Goal: Find contact information: Find contact information

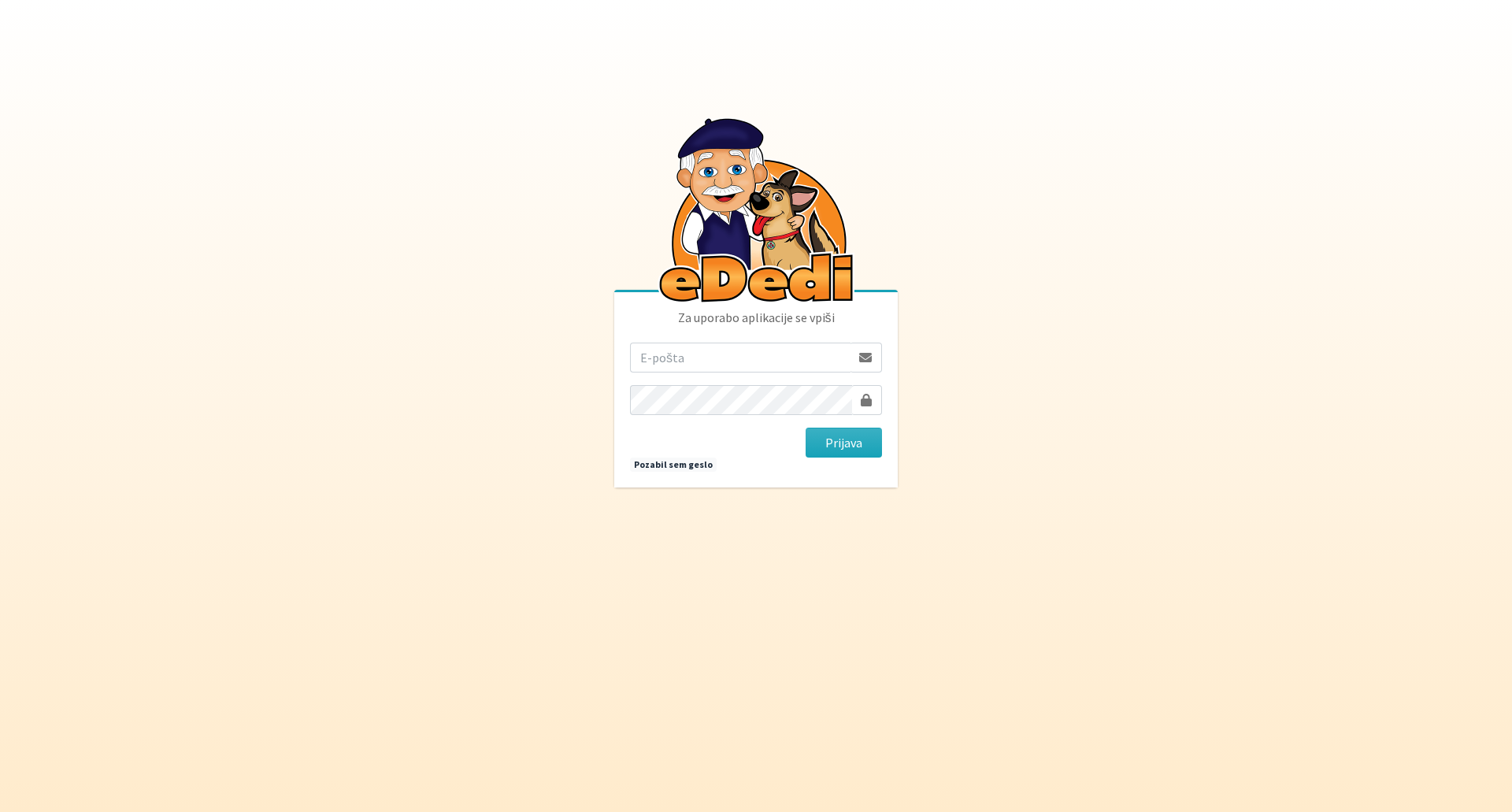
drag, startPoint x: 0, startPoint y: 0, endPoint x: 738, endPoint y: 347, distance: 815.5
click at [738, 347] on input "email" at bounding box center [740, 357] width 221 height 30
click at [698, 360] on input "email" at bounding box center [740, 357] width 221 height 30
type input "[EMAIL_ADDRESS][DOMAIN_NAME]"
click at [839, 444] on button "Prijava" at bounding box center [844, 442] width 77 height 30
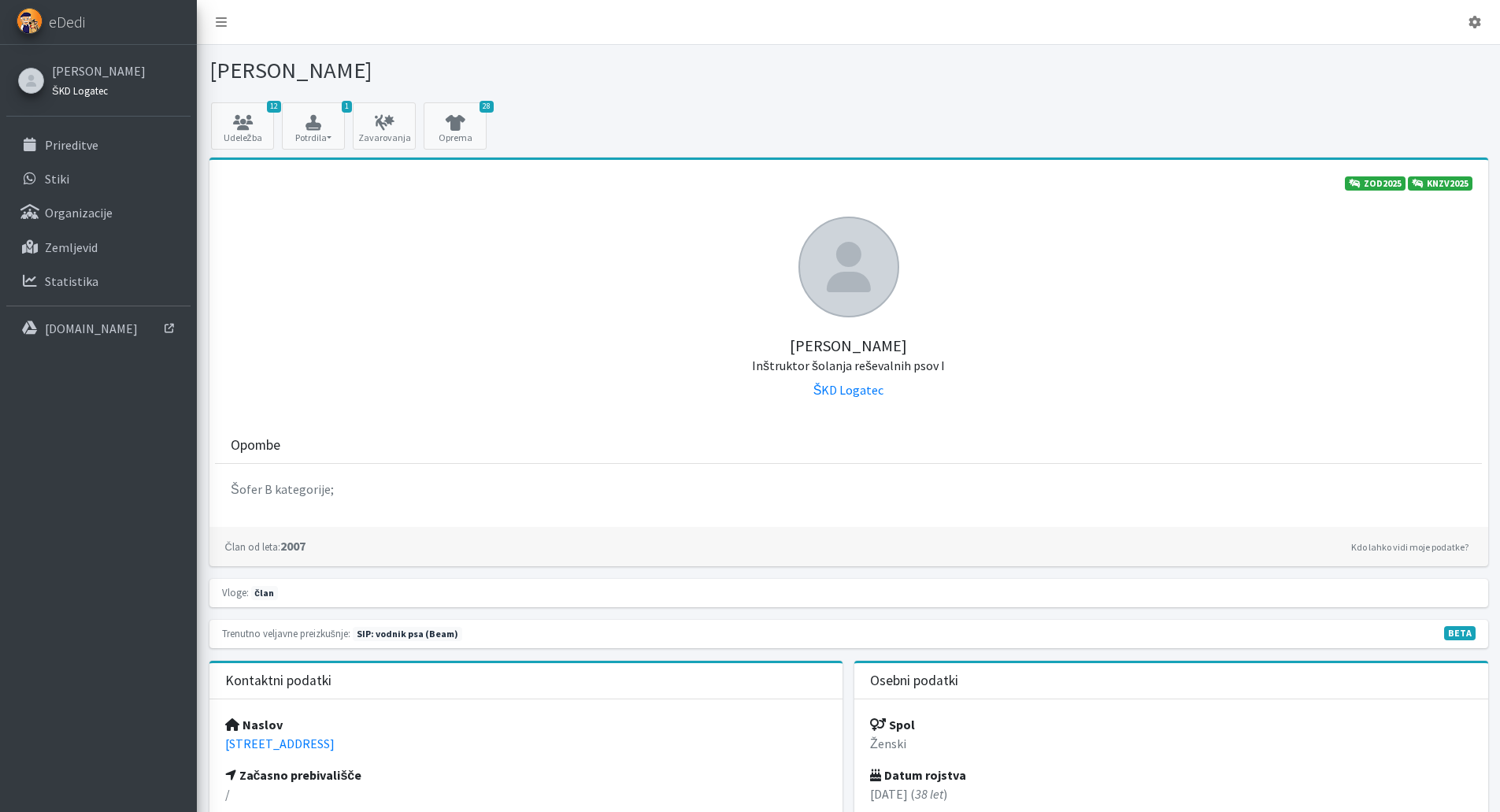
click at [89, 91] on small "ŠKD Logatec" at bounding box center [80, 90] width 56 height 13
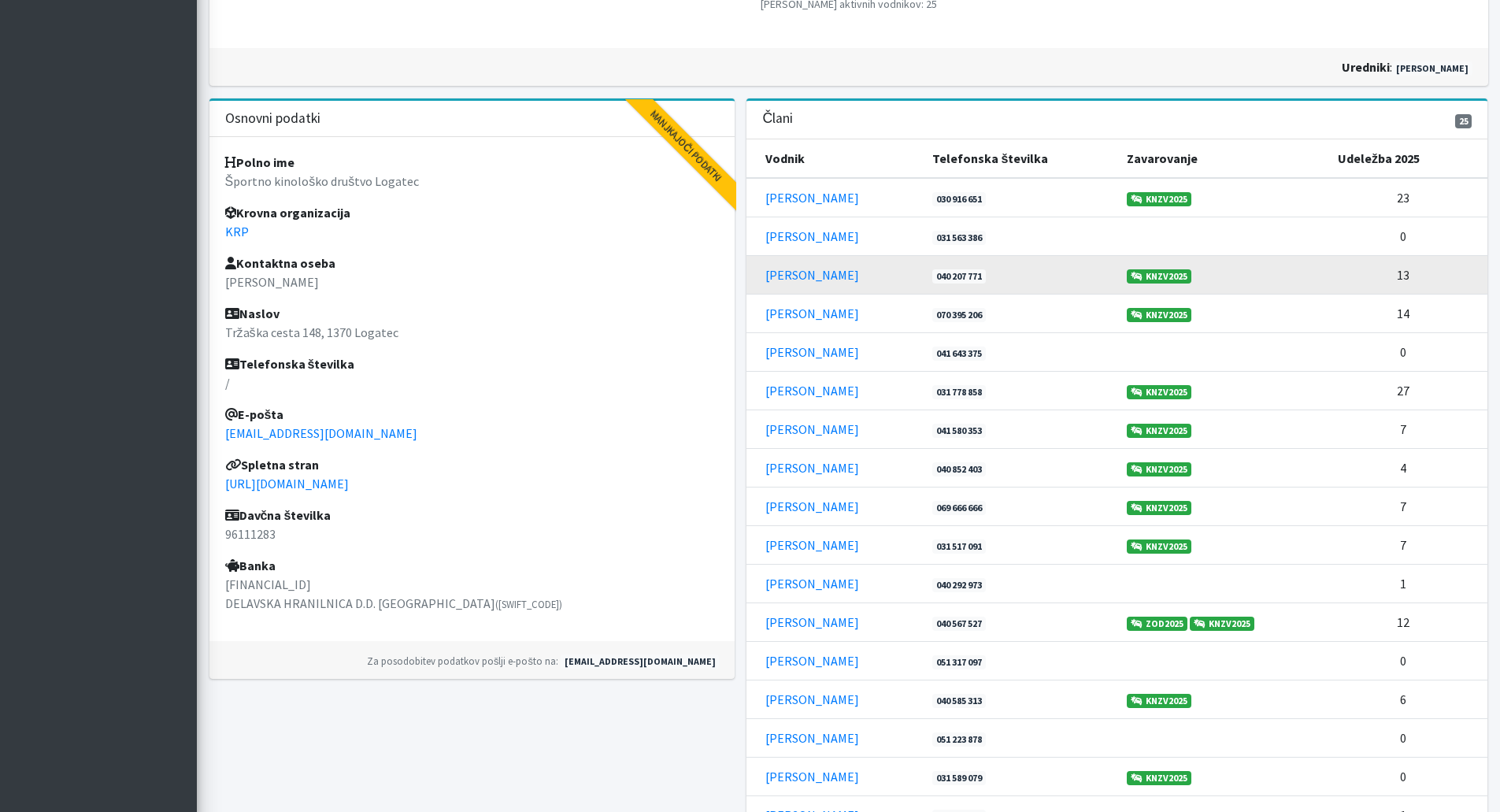
scroll to position [394, 0]
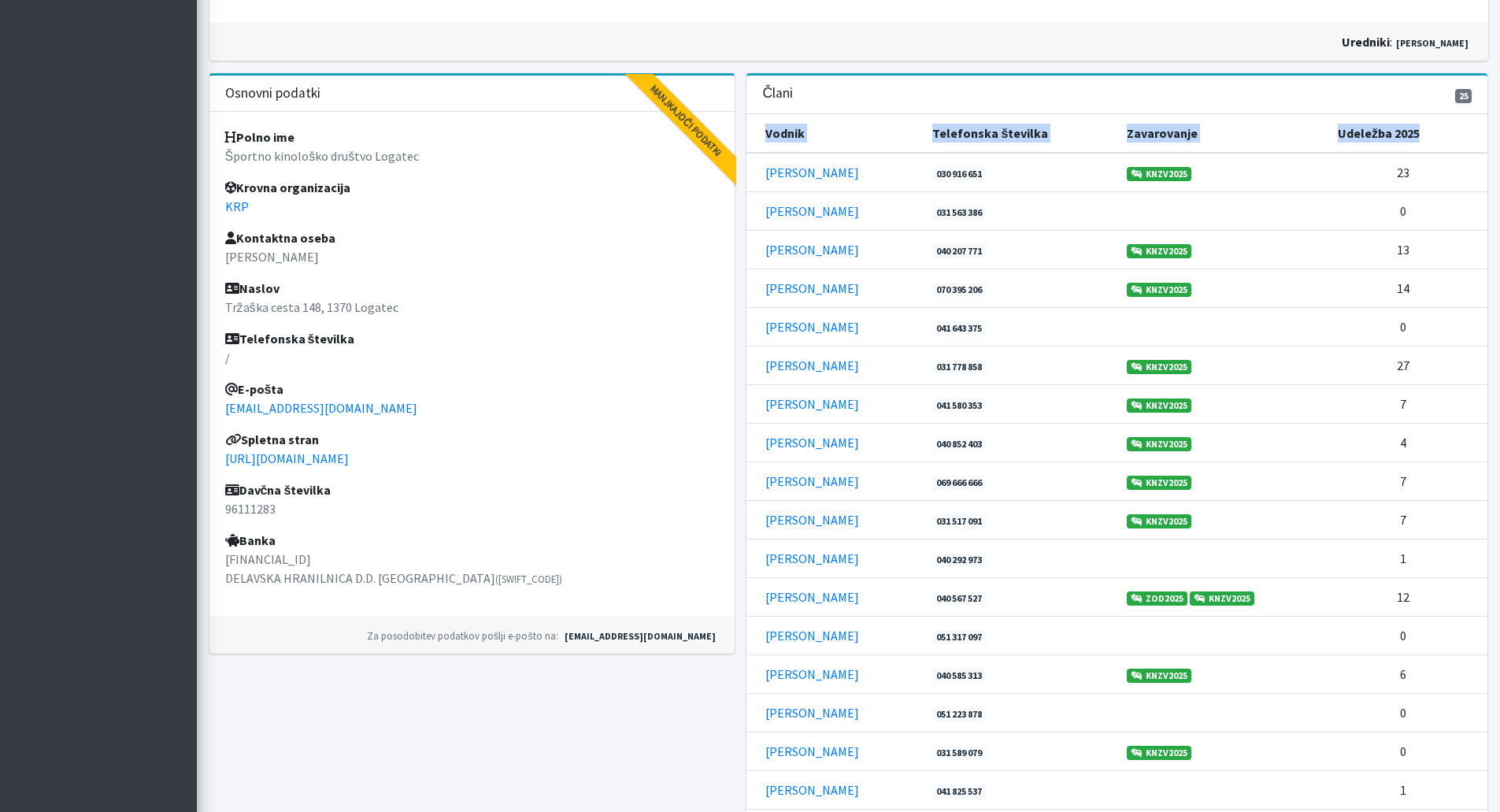
drag, startPoint x: 757, startPoint y: 169, endPoint x: 764, endPoint y: 140, distance: 29.8
click at [764, 140] on table "Vodnik Telefonska številka Zavarovanje Udeležba 2025 [PERSON_NAME] 030 916 651 …" at bounding box center [1117, 616] width 741 height 1003
click at [773, 128] on th "Vodnik" at bounding box center [835, 133] width 177 height 39
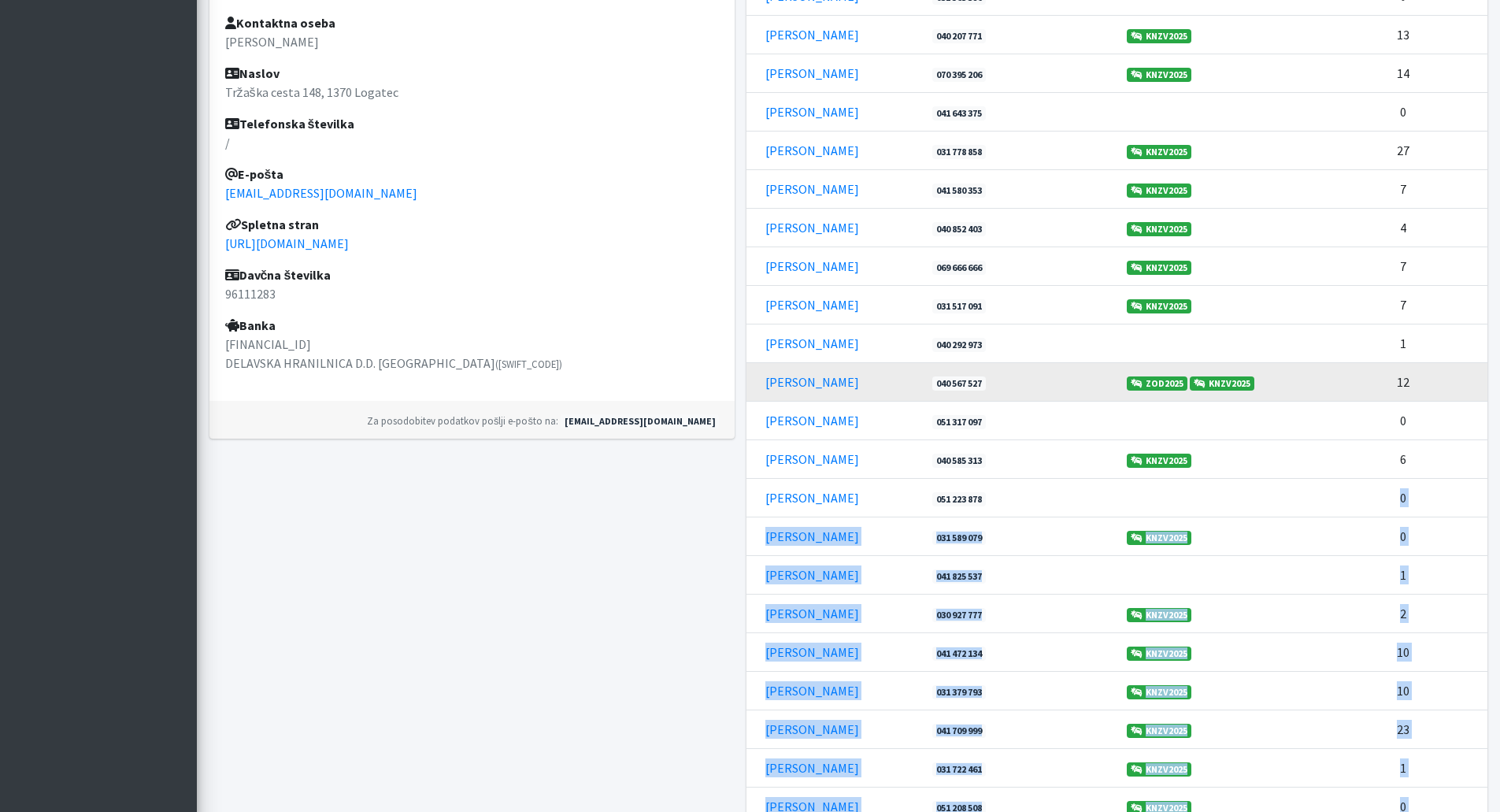
scroll to position [372, 0]
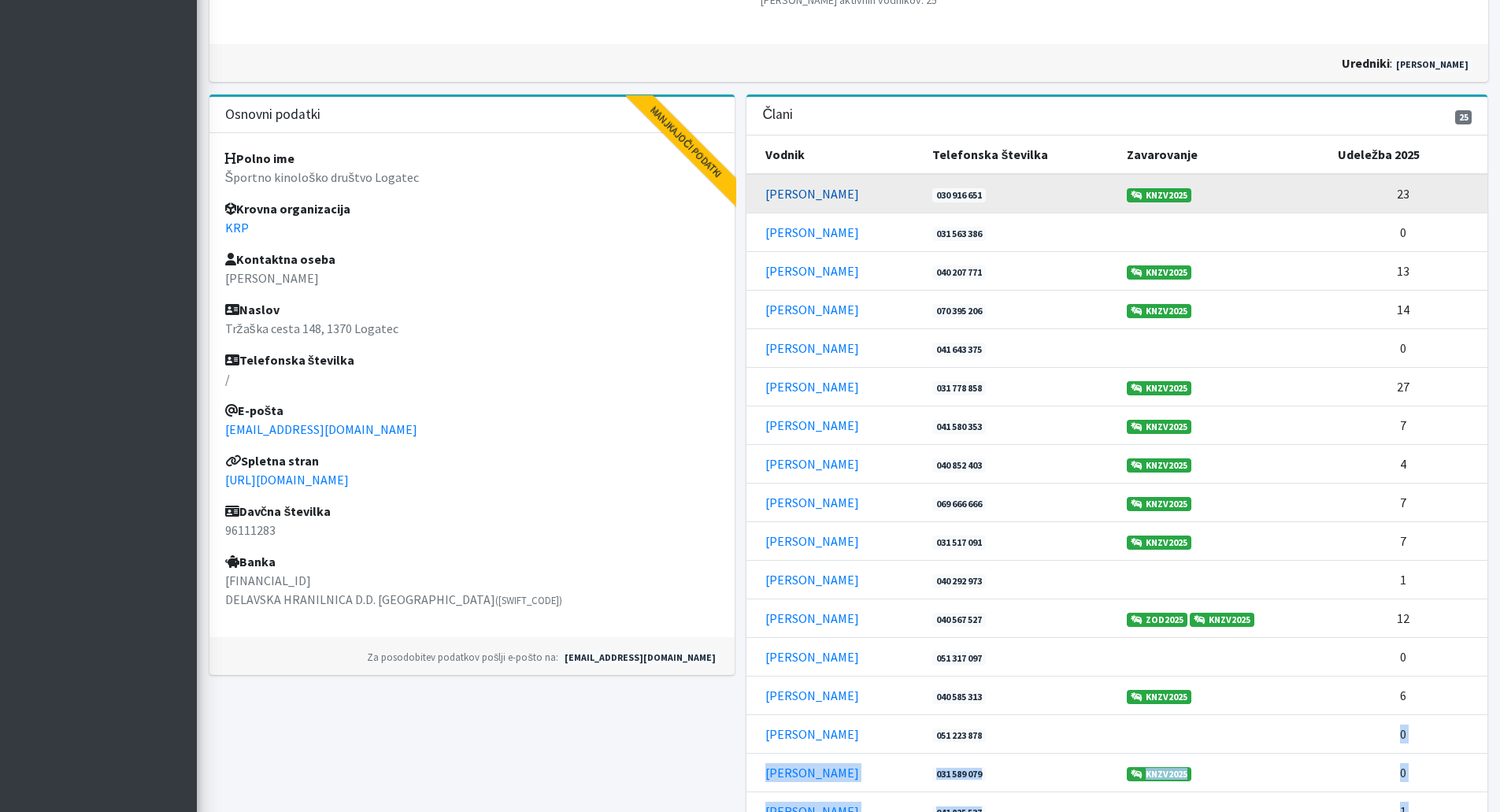
drag, startPoint x: 1423, startPoint y: 648, endPoint x: 765, endPoint y: 196, distance: 798.3
click at [765, 196] on tbody "[PERSON_NAME] 030 916 651 KNZV2025 23" at bounding box center [1117, 656] width 741 height 964
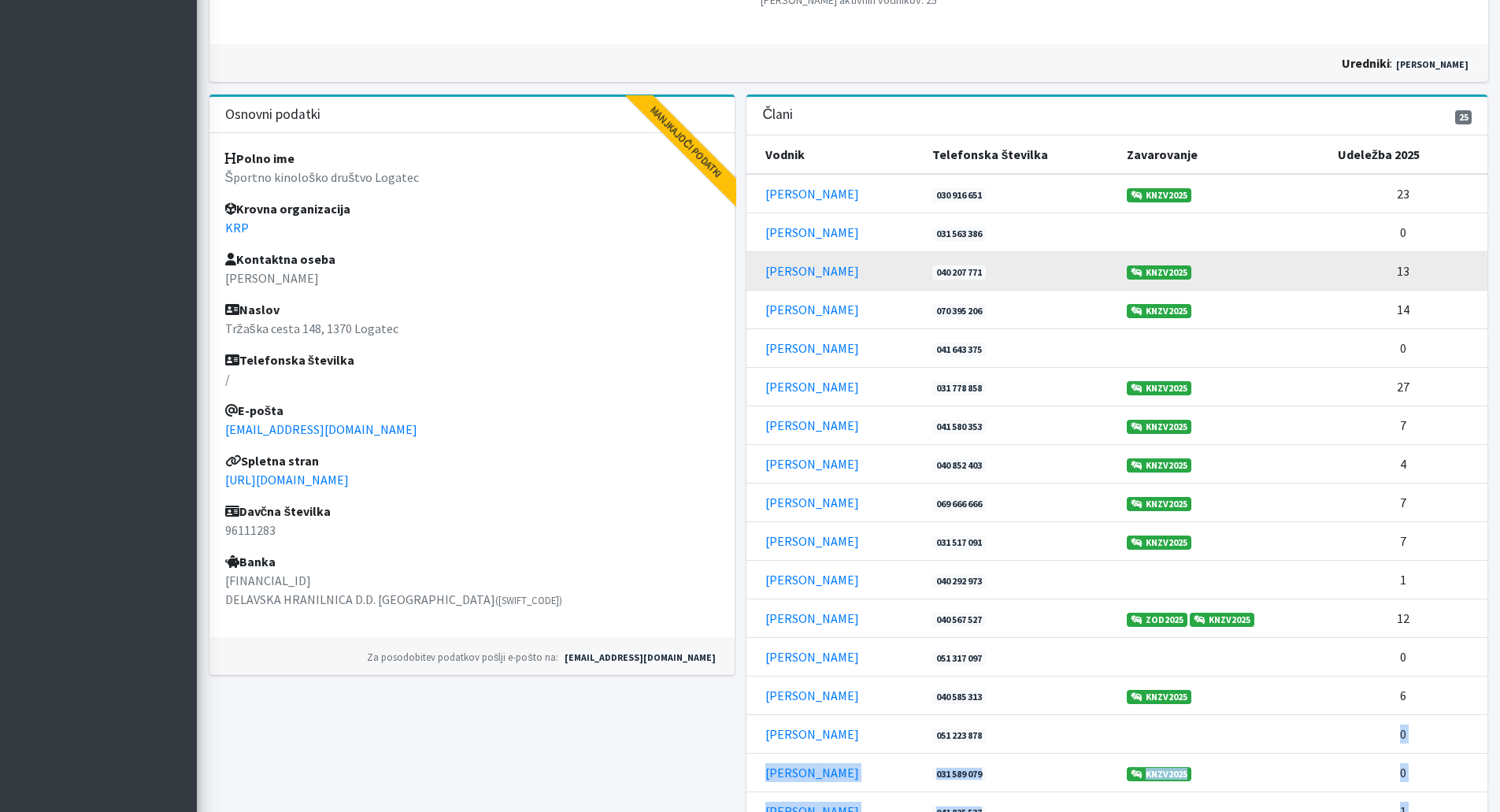
copy tbody "Lorem Ipsum 382 752 764 DOLO3753 41 Sitamet Conse 228 853 156 2 Adipisc Elit 56…"
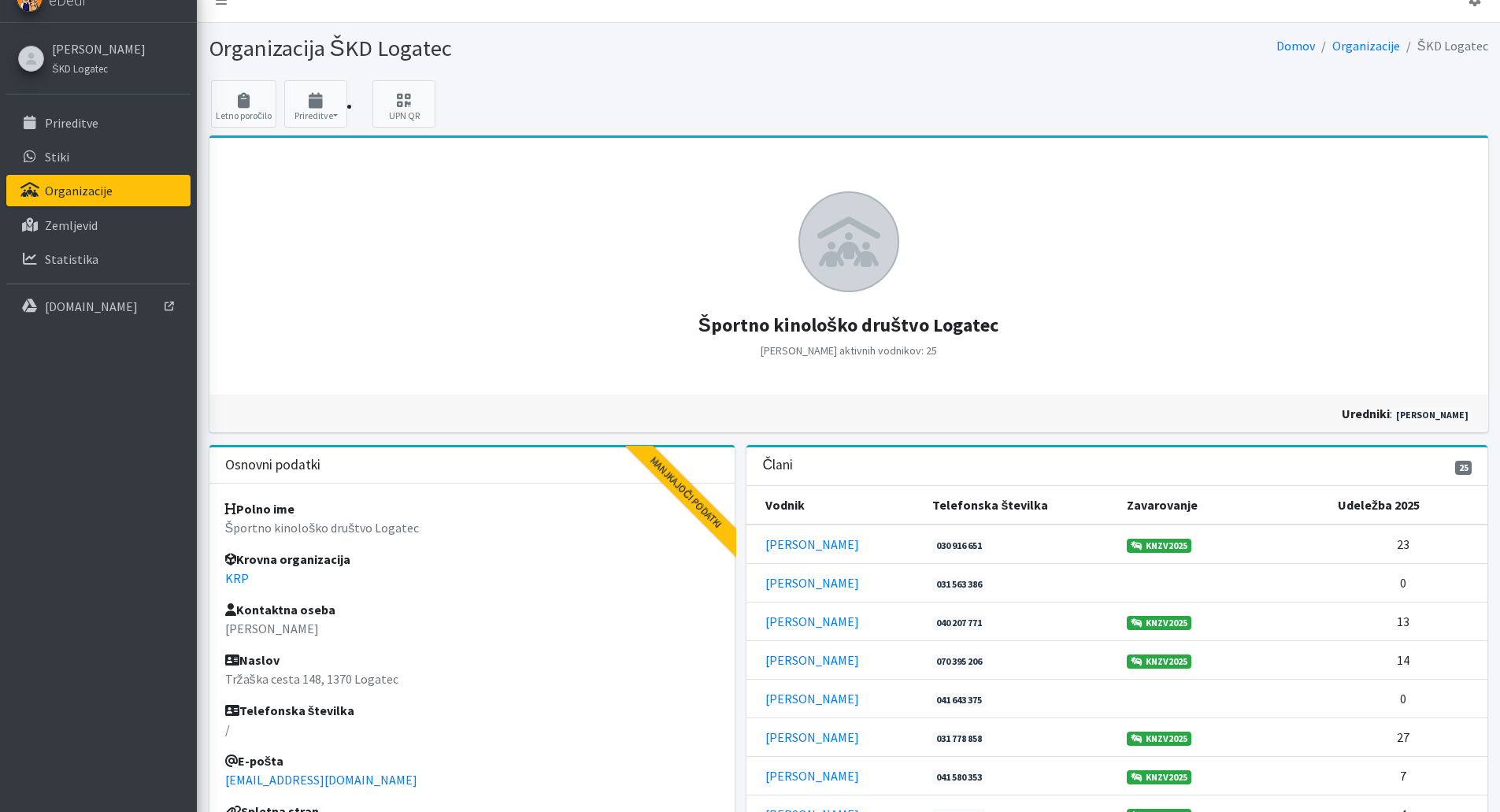
scroll to position [0, 0]
